Goal: Task Accomplishment & Management: Manage account settings

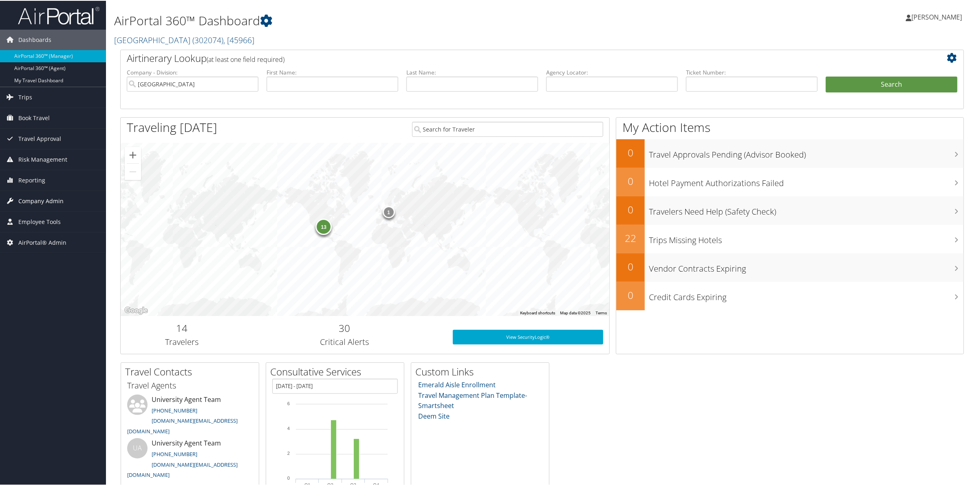
click at [42, 206] on span "Company Admin" at bounding box center [40, 200] width 45 height 20
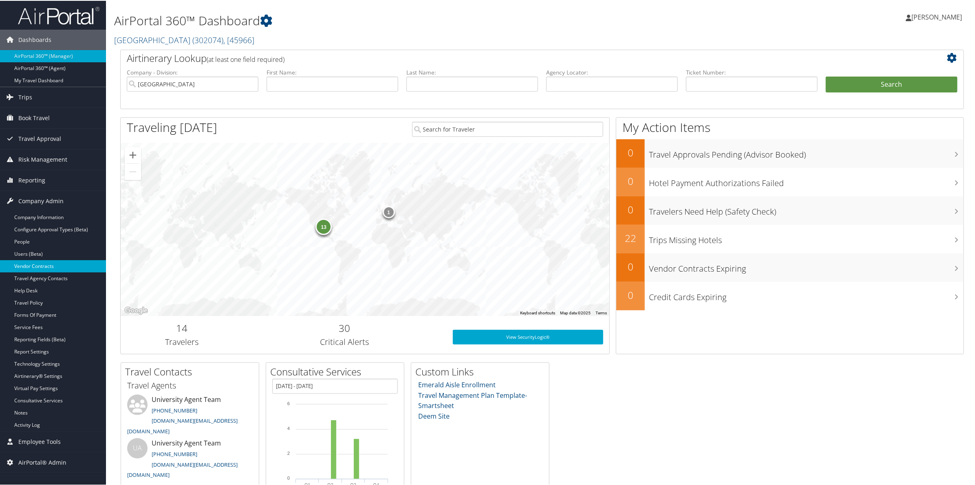
click at [41, 261] on link "Vendor Contracts" at bounding box center [53, 266] width 106 height 12
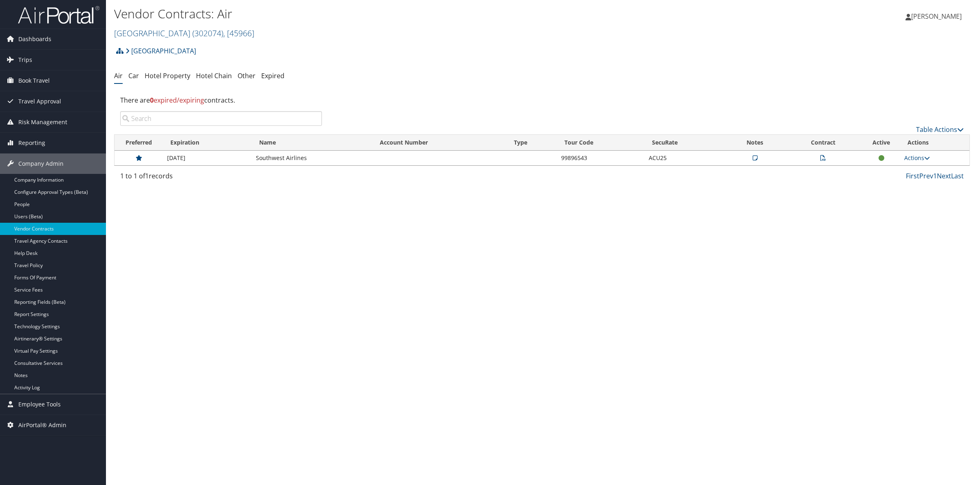
drag, startPoint x: 151, startPoint y: 278, endPoint x: 170, endPoint y: 278, distance: 18.7
click at [151, 278] on div "Vendor Contracts: Air [GEOGRAPHIC_DATA] ( 302074 ) , [ 45966 ] [GEOGRAPHIC_DATA…" at bounding box center [542, 242] width 872 height 485
